Goal: Information Seeking & Learning: Find specific fact

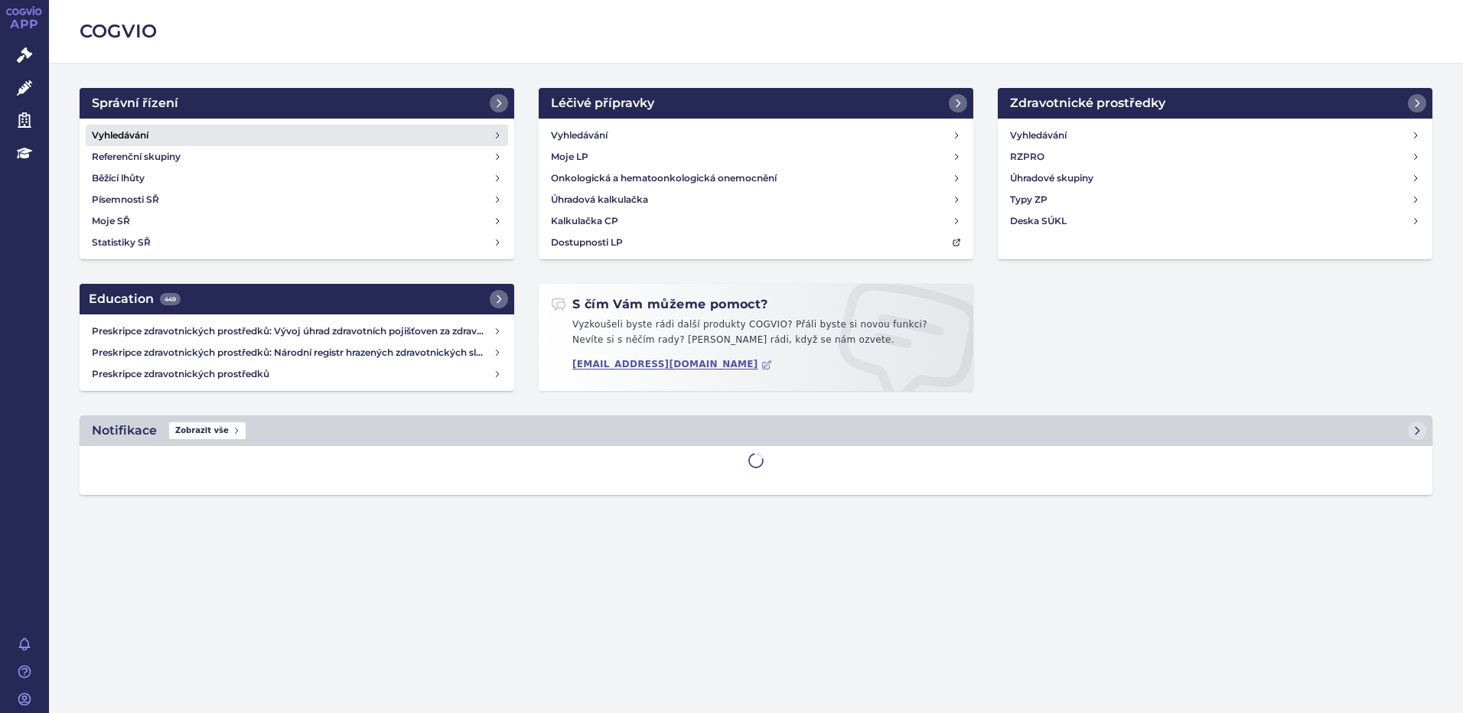
click at [134, 129] on h4 "Vyhledávání" at bounding box center [120, 135] width 57 height 15
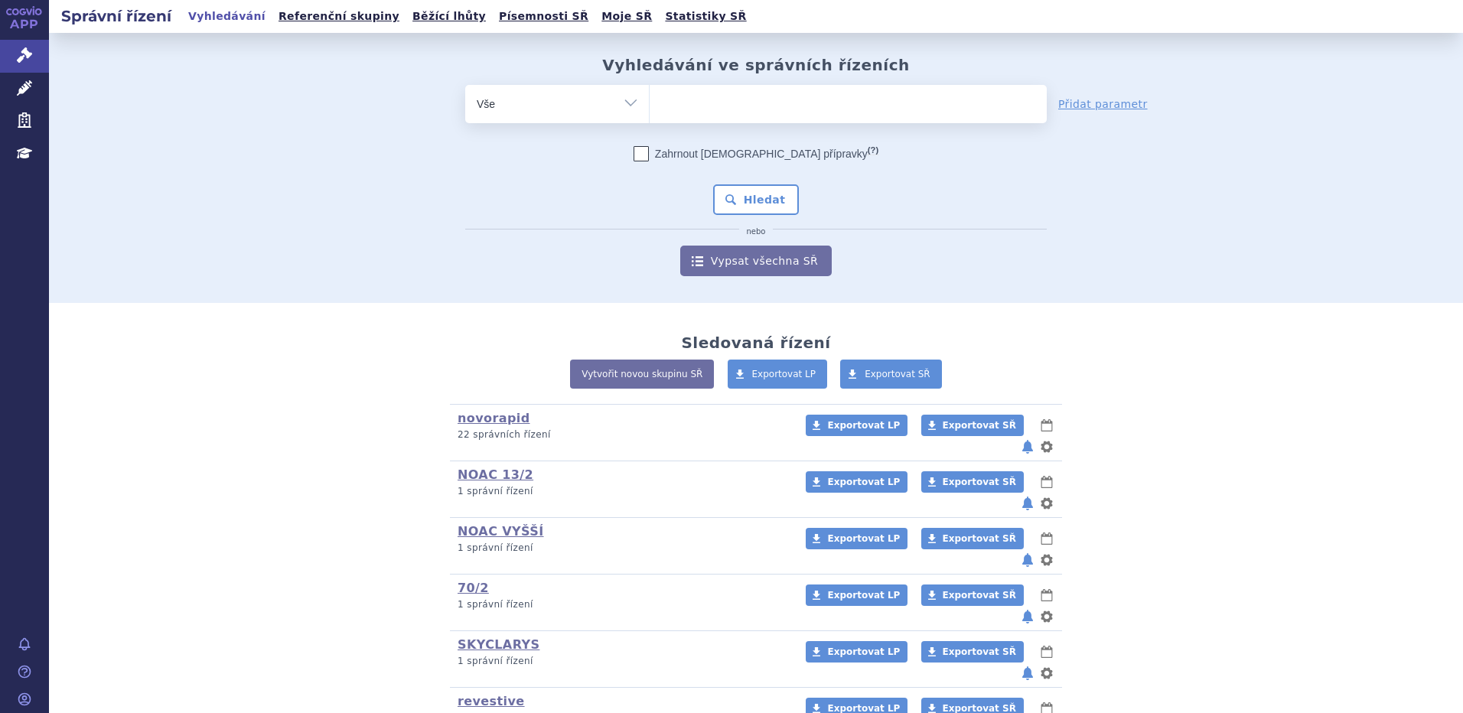
click at [712, 109] on ul at bounding box center [847, 101] width 397 height 32
click at [649, 109] on select at bounding box center [649, 103] width 1 height 38
paste input "SUKLS325835/2025"
type input "SUKLS325835/2025"
select select "SUKLS325835/2025"
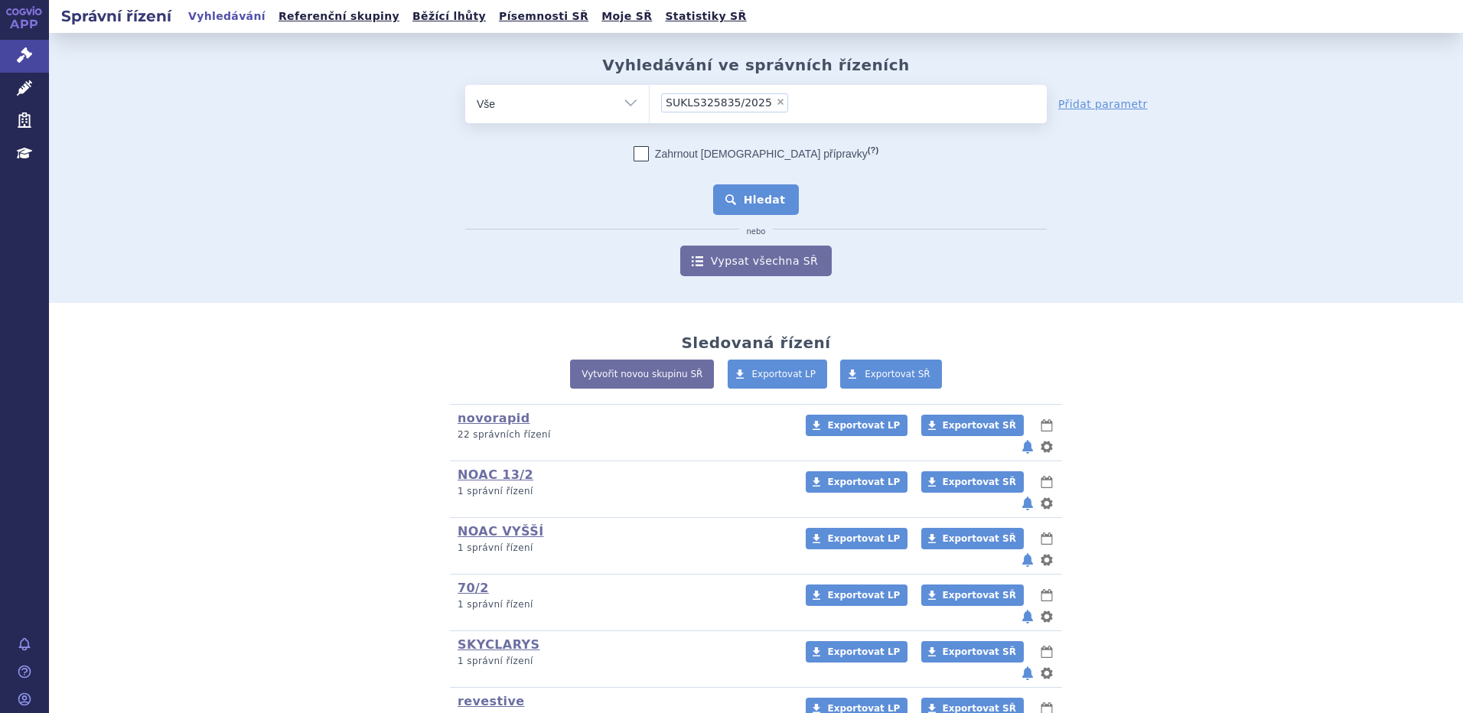
click at [742, 203] on button "Hledat" at bounding box center [756, 199] width 86 height 31
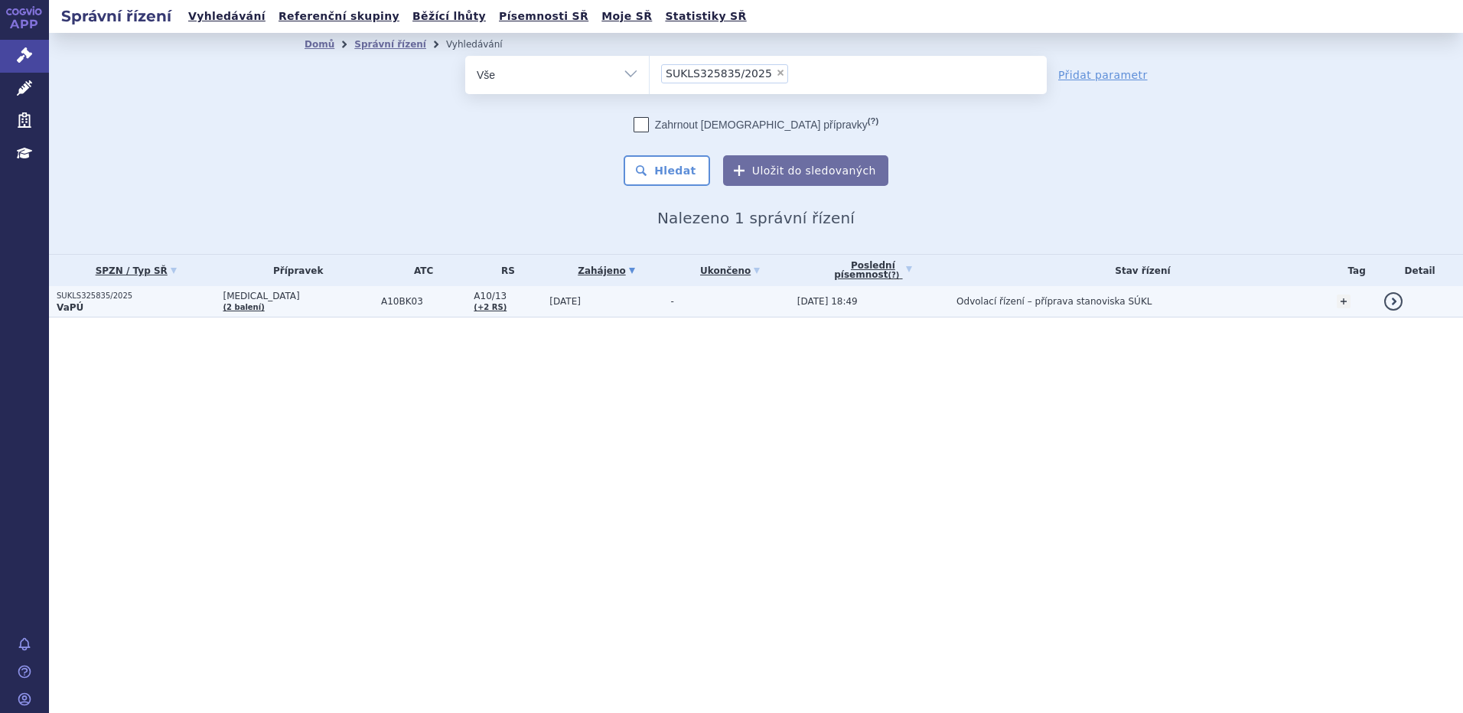
click at [120, 298] on p "SUKLS325835/2025" at bounding box center [136, 296] width 158 height 11
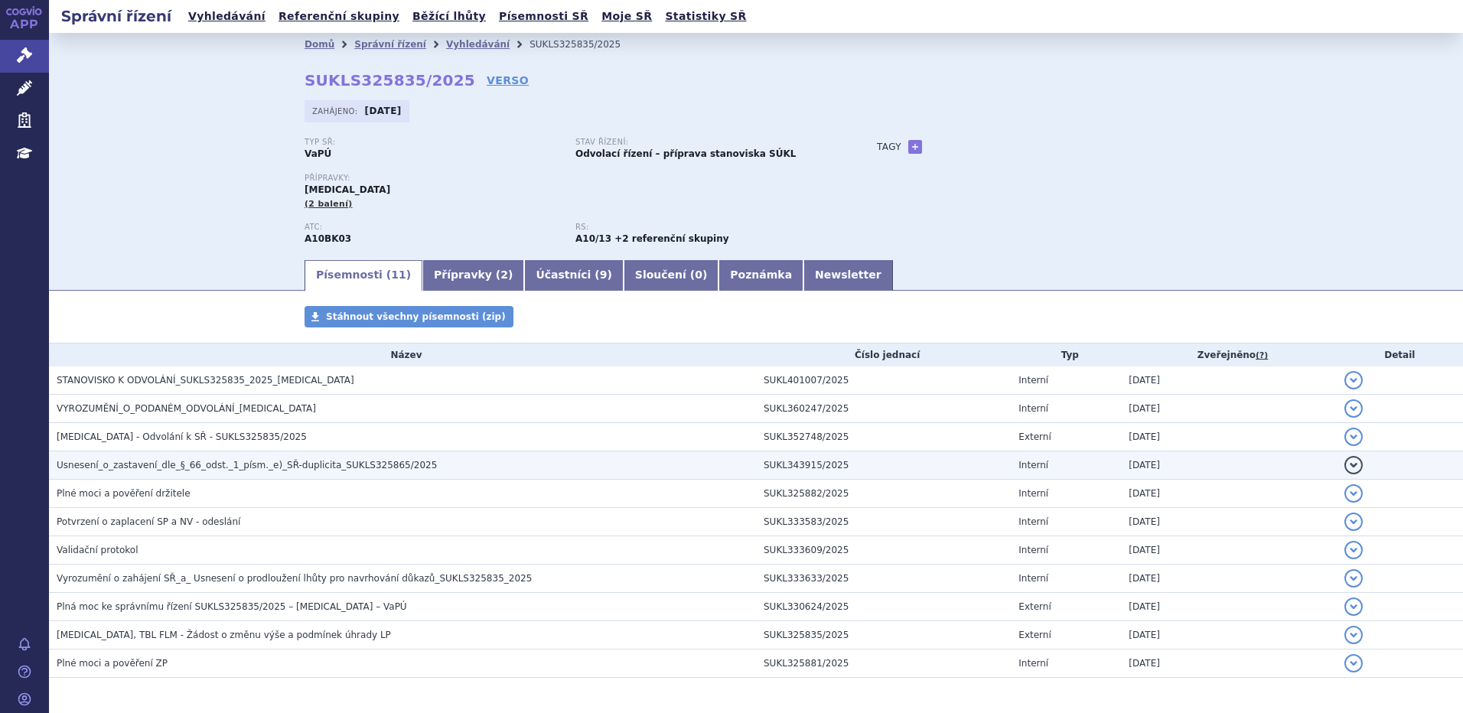
click at [109, 465] on span "Usnesení_o_zastavení_dle_§_66_odst._1_písm._e)_SŘ-duplicita_SUKLS325865/2025" at bounding box center [247, 465] width 380 height 11
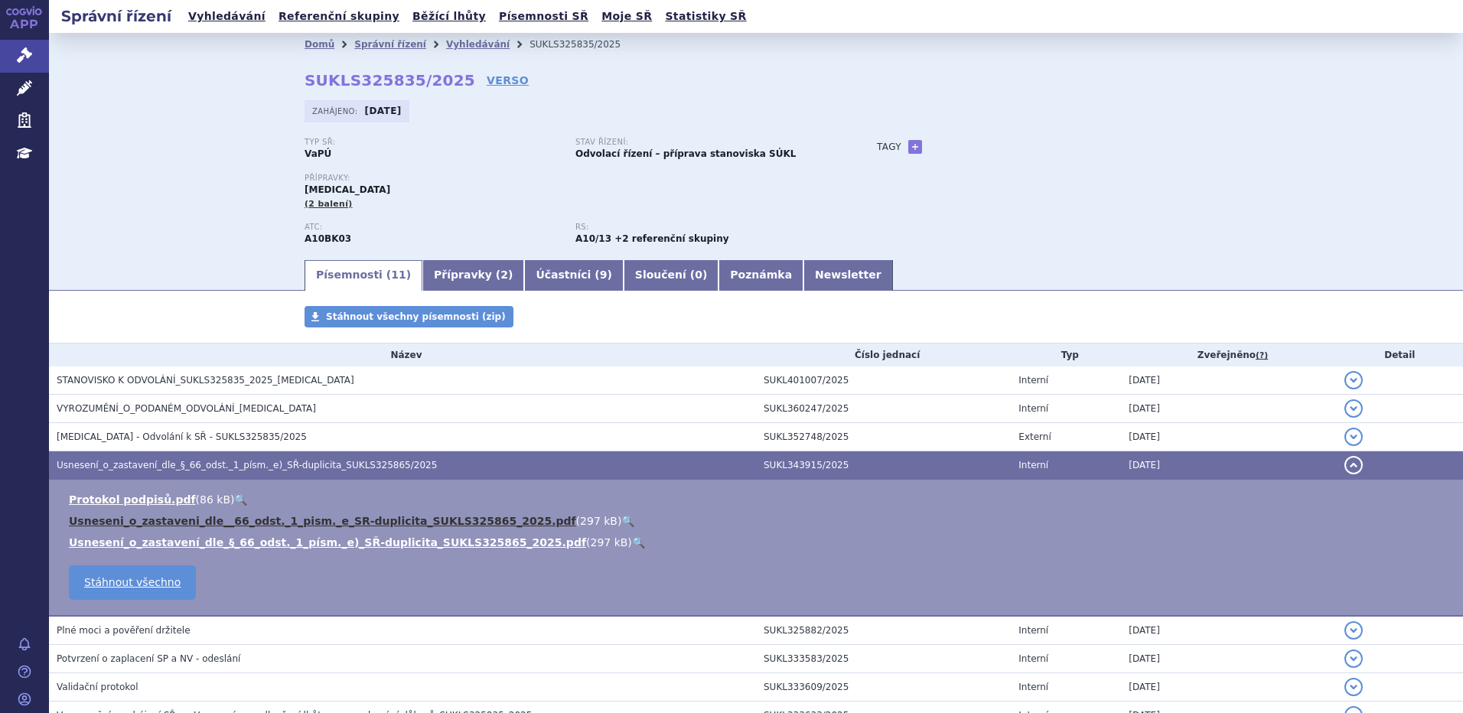
click at [116, 521] on link "Usneseni_o_zastaveni_dle__66_odst._1_pism._e_SR-duplicita_SUKLS325865_2025.pdf" at bounding box center [322, 521] width 507 height 12
click at [803, 274] on link "Newsletter" at bounding box center [847, 275] width 89 height 31
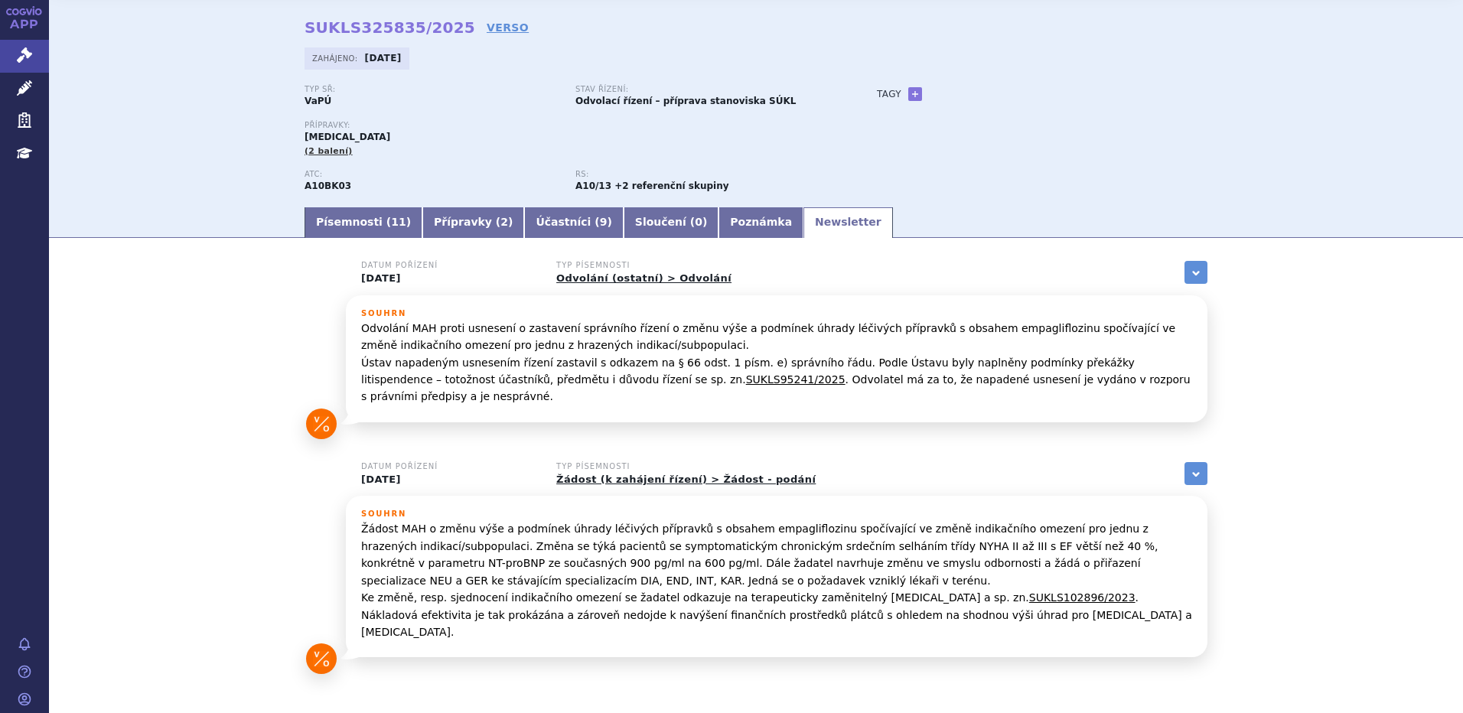
scroll to position [95, 0]
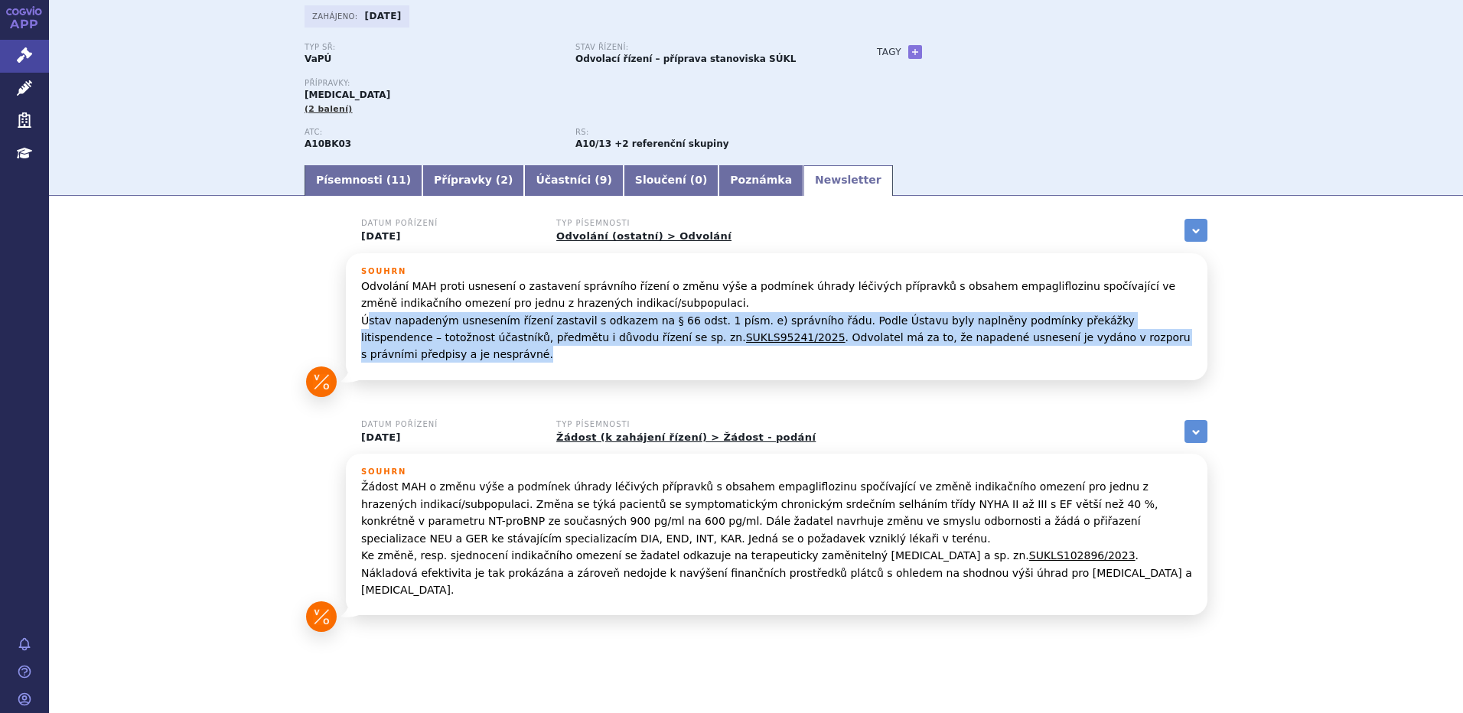
drag, startPoint x: 361, startPoint y: 323, endPoint x: 1138, endPoint y: 339, distance: 777.3
click at [1138, 339] on p "Odvolání MAH proti usnesení o zastavení správního řízení o změnu výše a podmíne…" at bounding box center [776, 321] width 831 height 86
copy p "stav napadeným usnesením řízení zastavil s odkazem na § 66 odst. 1 písm. e) spr…"
click at [332, 178] on link "Písemnosti ( 11 )" at bounding box center [363, 180] width 118 height 31
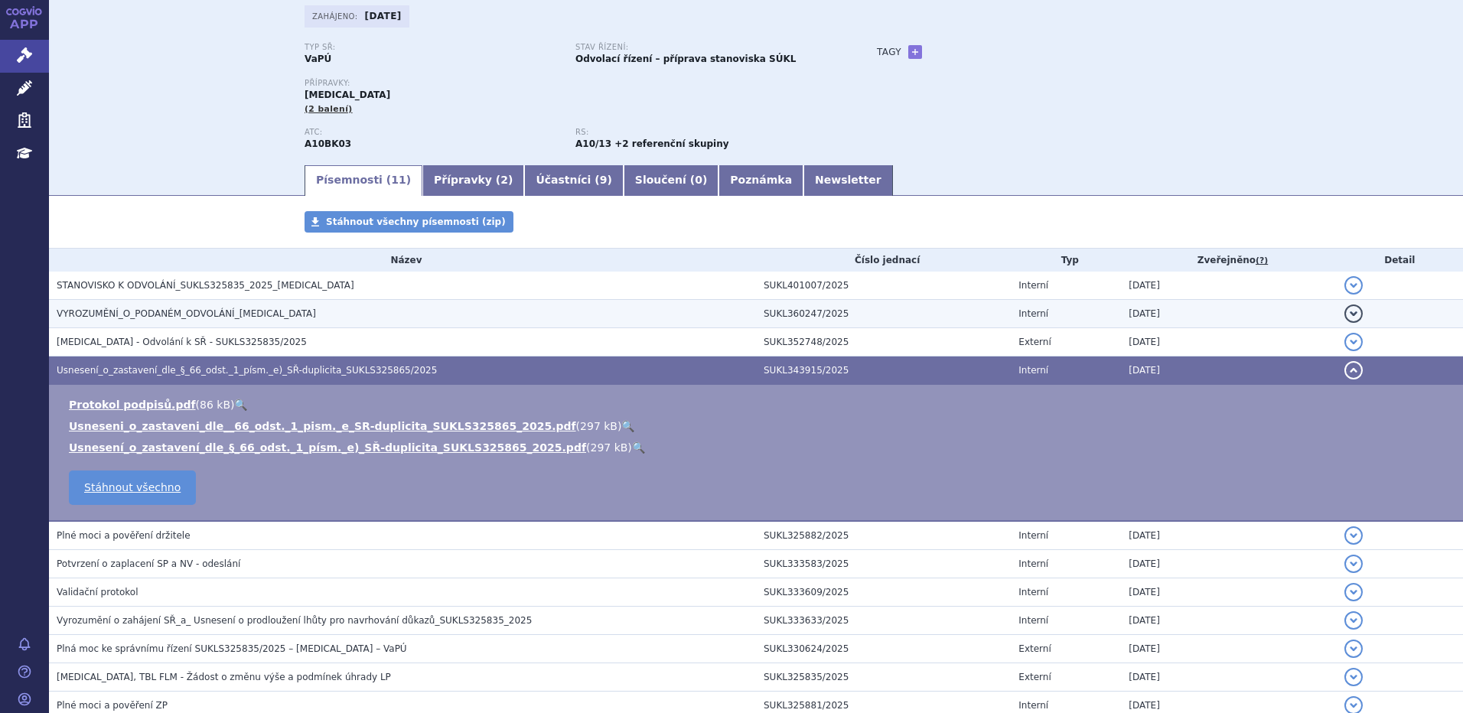
click at [164, 313] on span "VYROZUMĚNÍ_O_PODANÉM_ODVOLÁNÍ_JARDIANCE" at bounding box center [186, 313] width 259 height 11
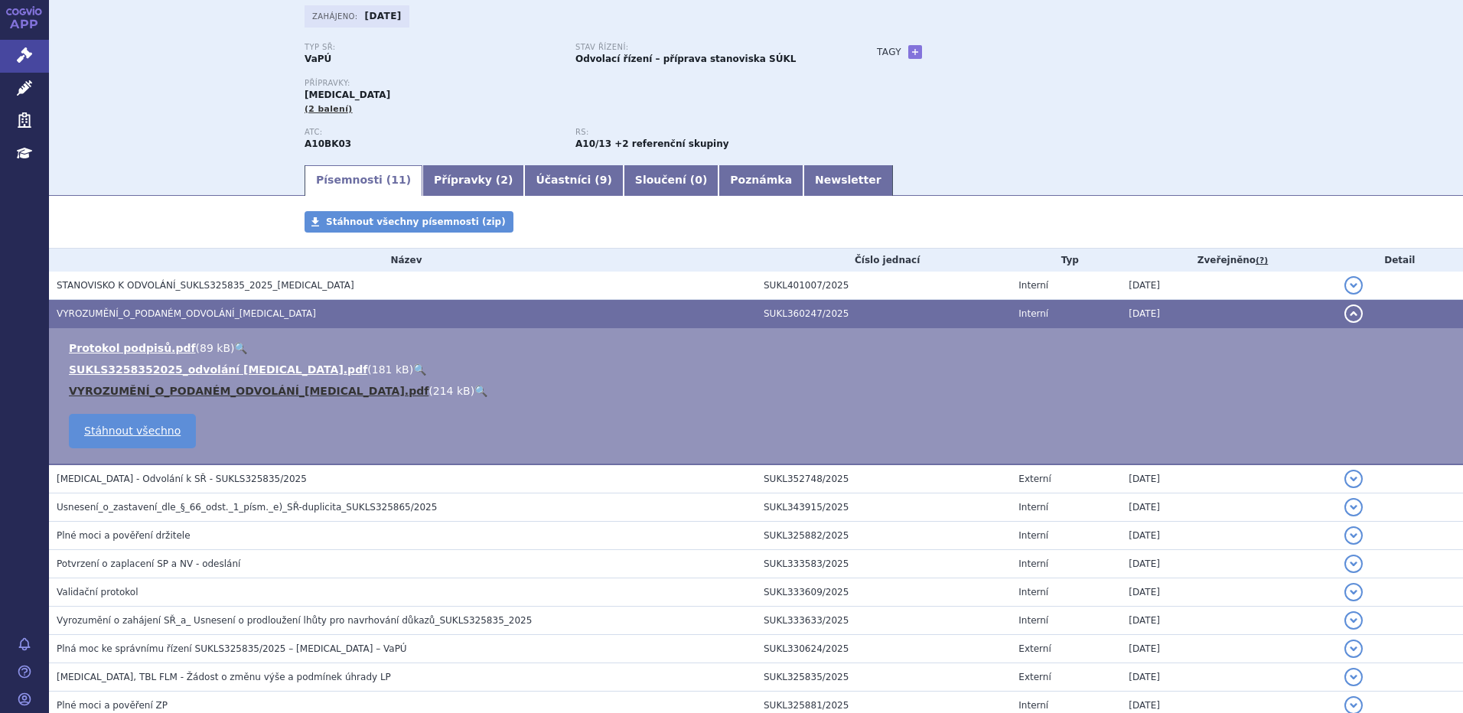
click at [217, 387] on link "VYROZUMĚNÍ_O_PODANÉM_ODVOLÁNÍ_JARDIANCE.pdf" at bounding box center [249, 391] width 360 height 12
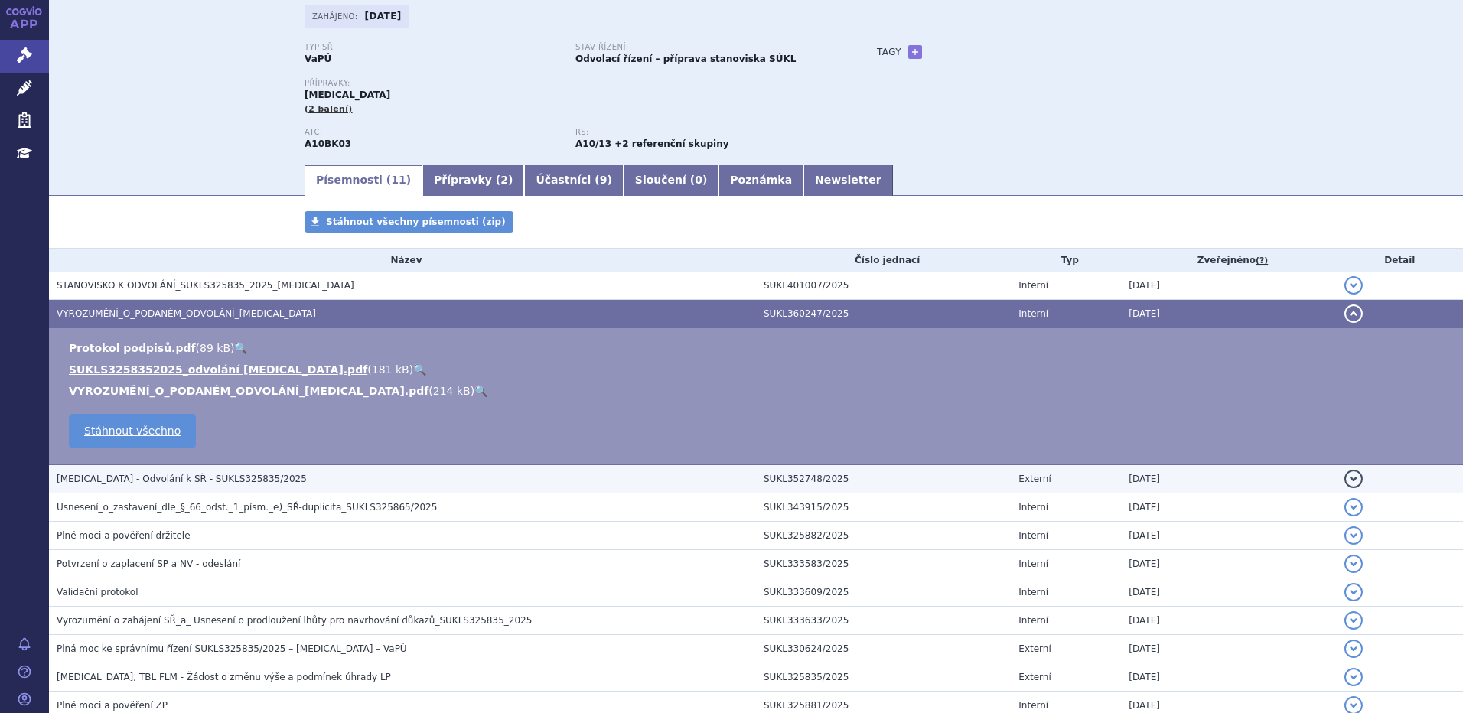
click at [134, 478] on span "Jardiance - Odvolání k SŘ - SUKLS325835/2025" at bounding box center [182, 478] width 250 height 11
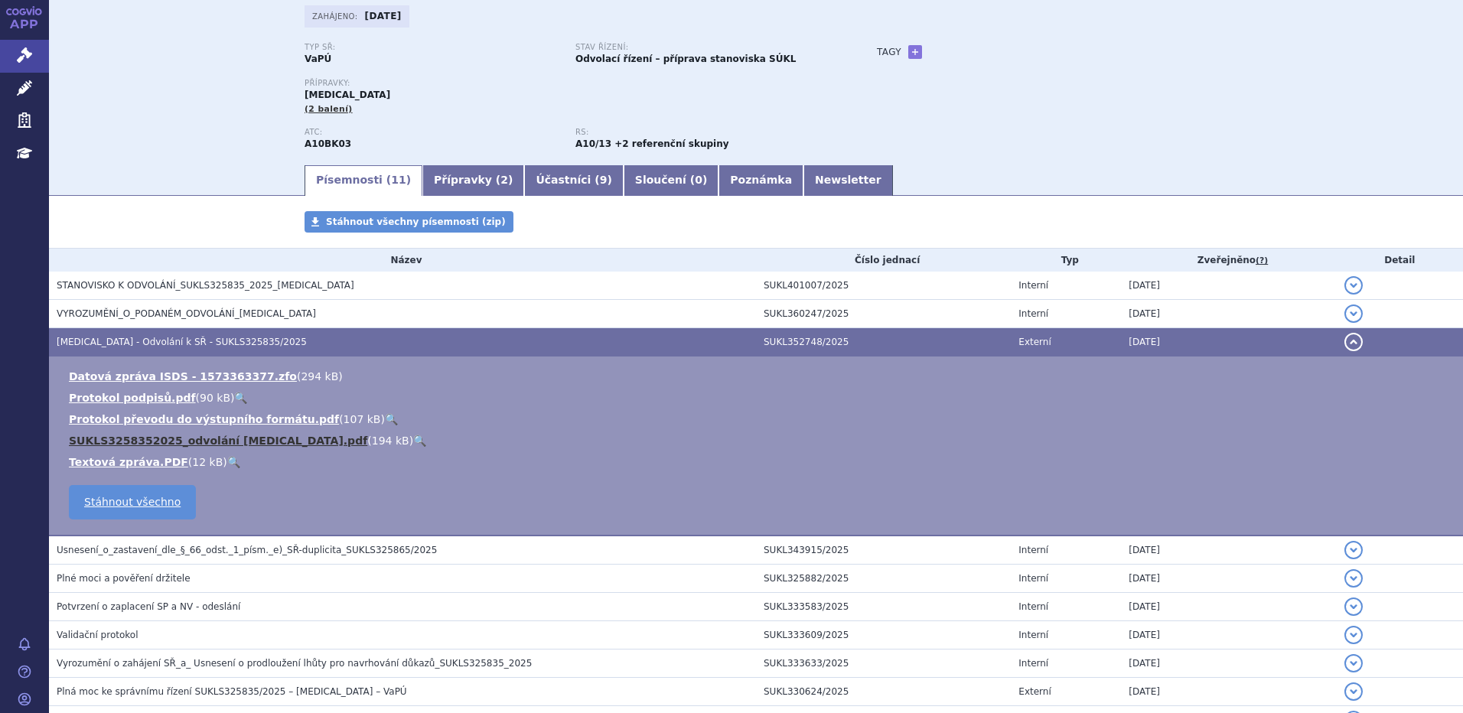
click at [109, 441] on link "SUKLS3258352025_odvolání Jardiance.pdf" at bounding box center [218, 440] width 298 height 12
